Goal: Transaction & Acquisition: Purchase product/service

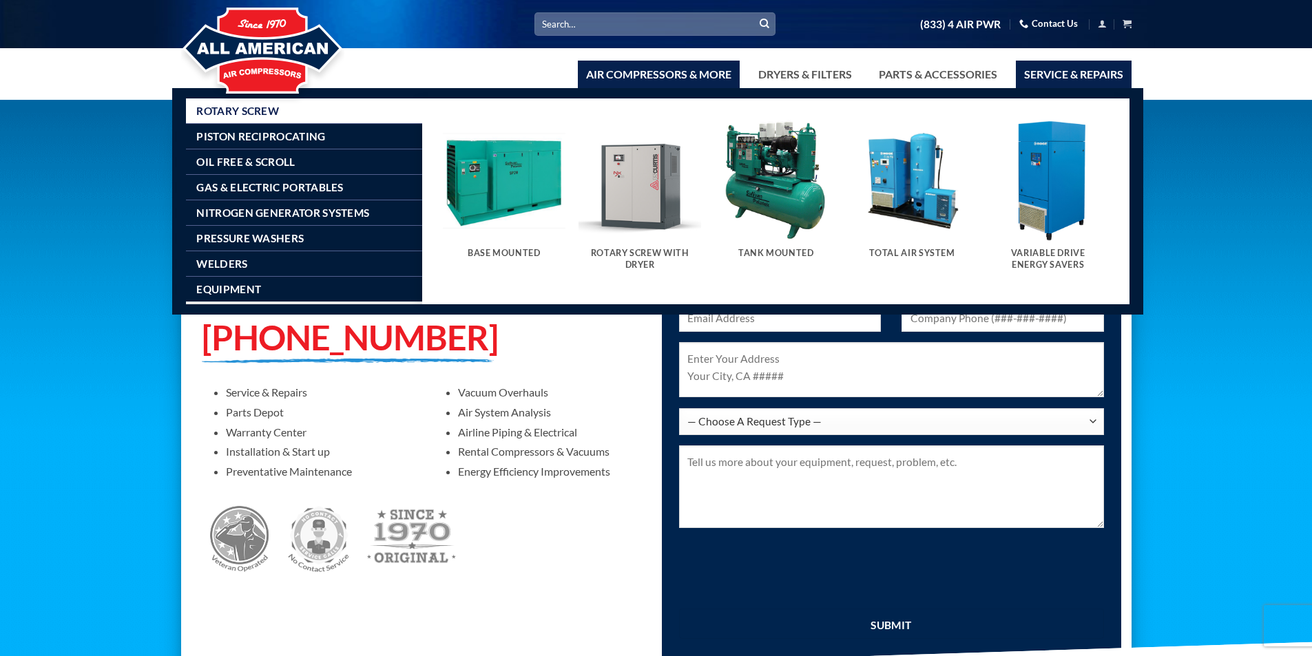
click at [707, 85] on link "Air Compressors & More" at bounding box center [659, 75] width 162 height 28
click at [250, 111] on span "Rotary Screw" at bounding box center [237, 110] width 83 height 11
click at [496, 248] on h5 "Base Mounted" at bounding box center [504, 253] width 109 height 11
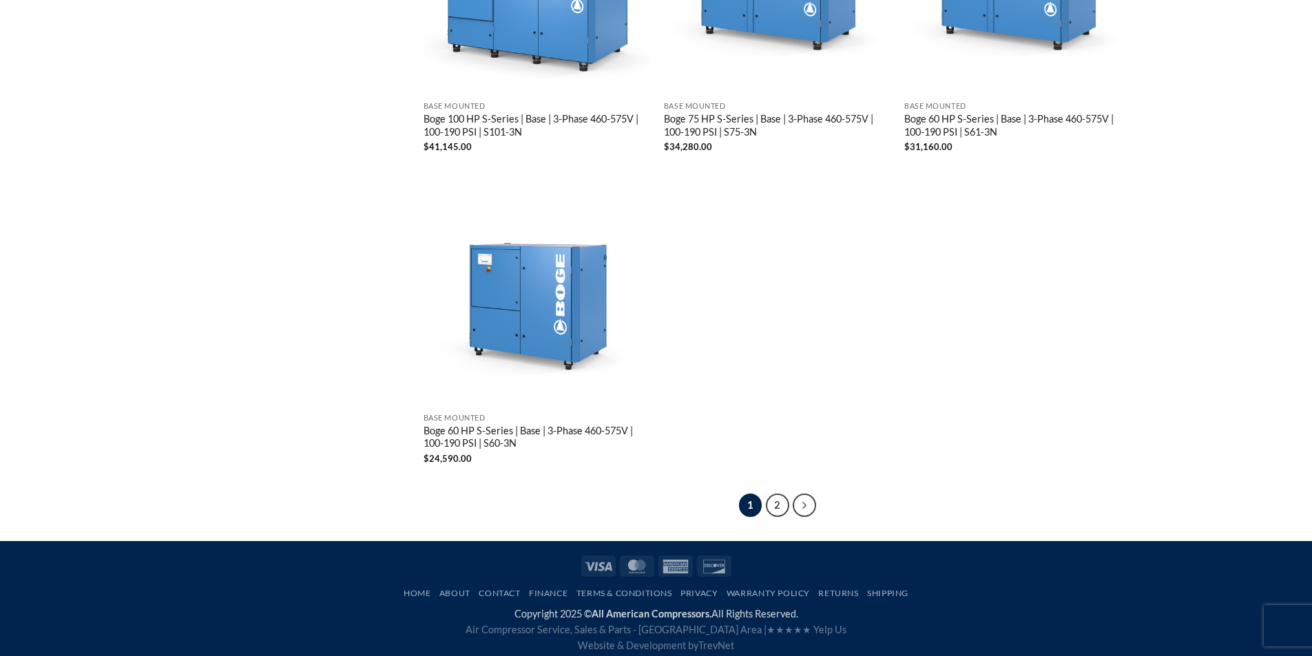
scroll to position [2612, 0]
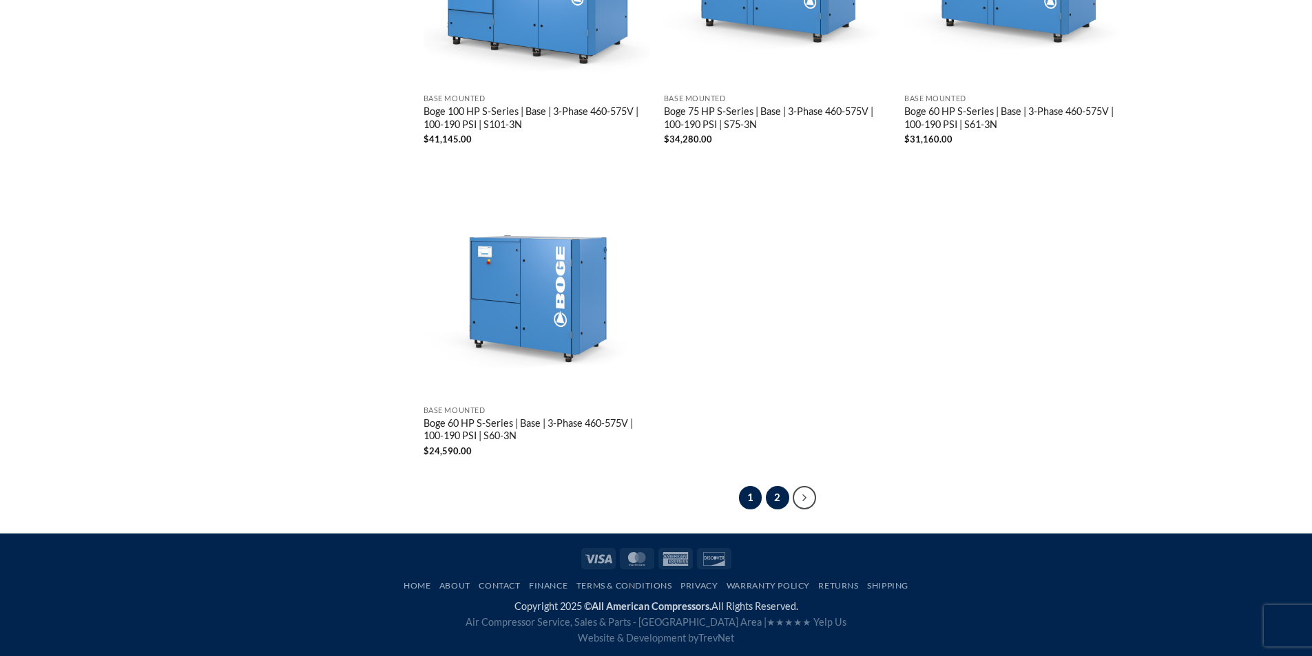
click at [770, 492] on link "2" at bounding box center [777, 497] width 23 height 23
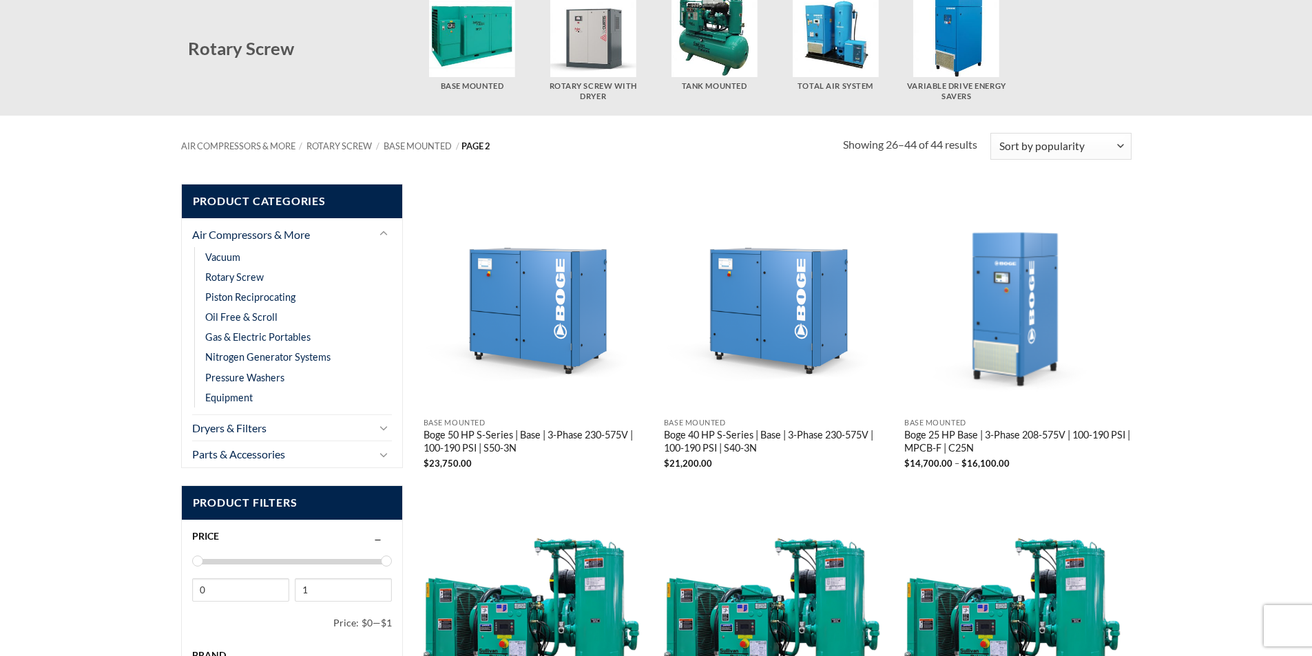
scroll to position [116, 0]
